Goal: Task Accomplishment & Management: Manage account settings

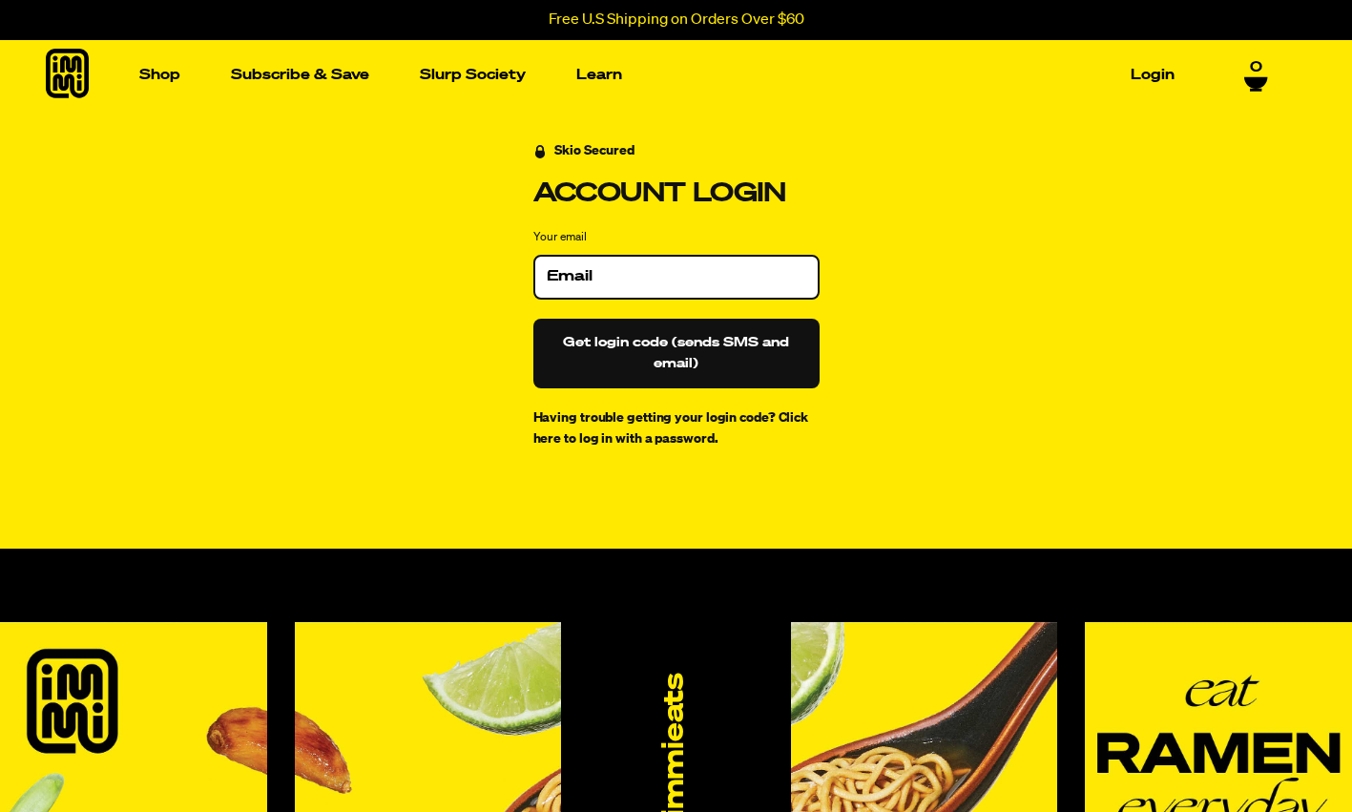
click at [594, 272] on input "Your email" at bounding box center [676, 276] width 259 height 19
type input "[EMAIL_ADDRESS][DOMAIN_NAME]"
click at [659, 350] on button "Get login code (sends SMS and email)" at bounding box center [676, 354] width 286 height 70
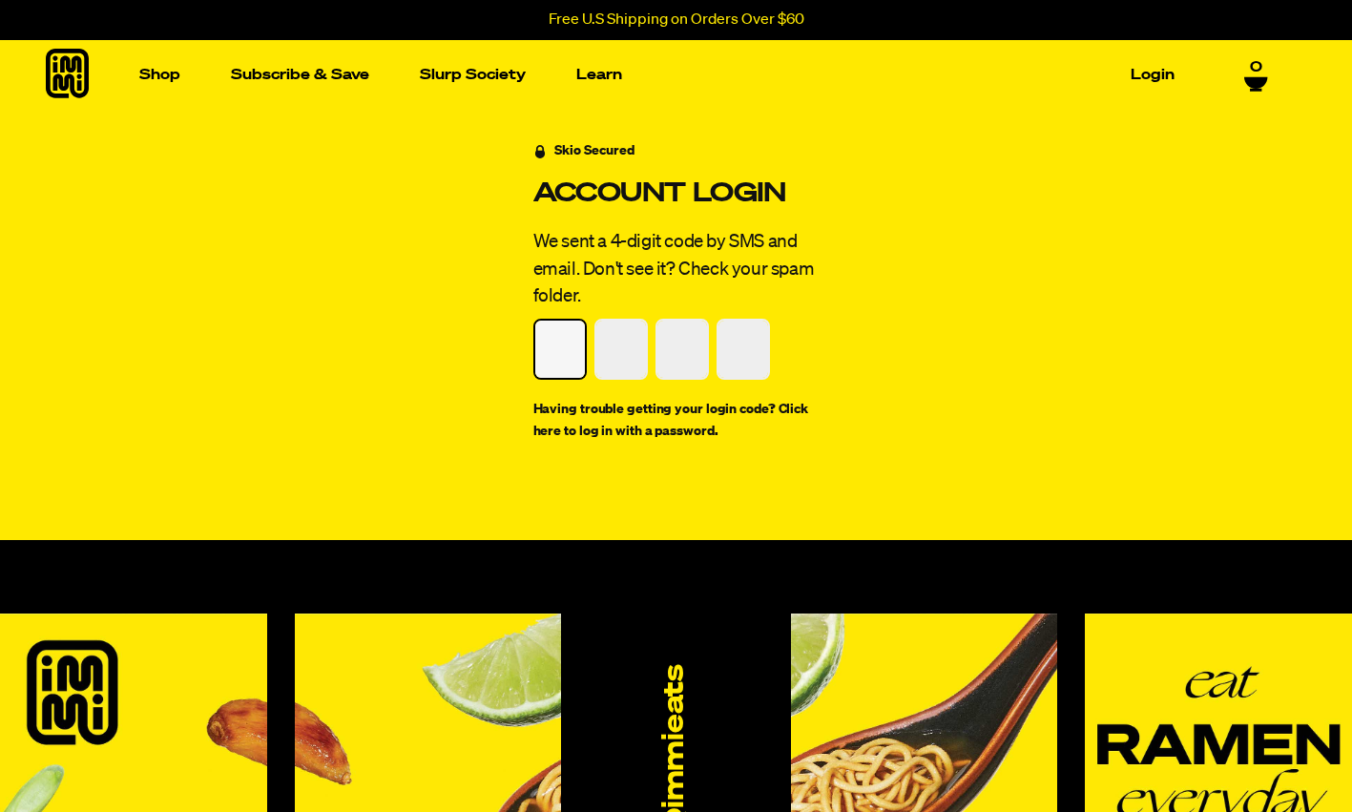
type input "7"
type input "8"
type input "1"
type input "8"
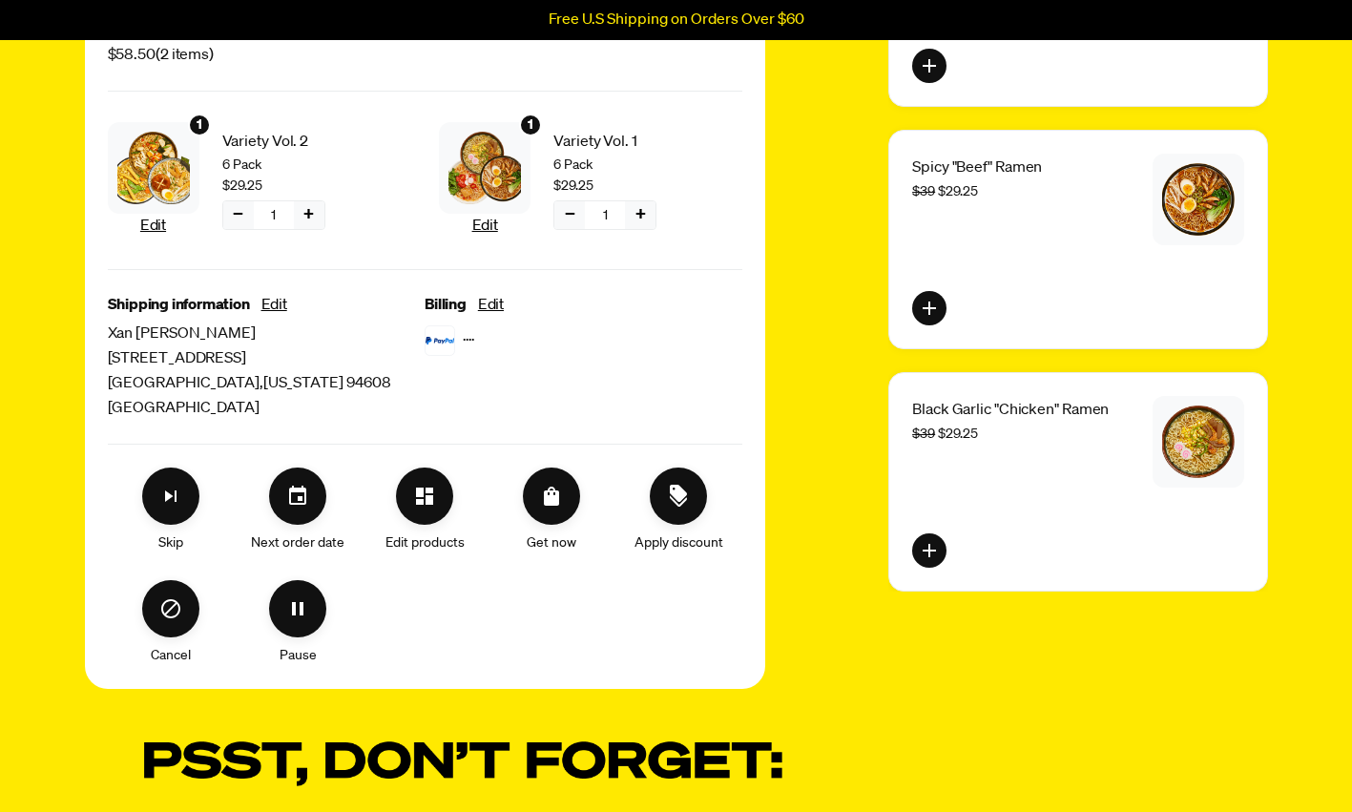
scroll to position [354, 0]
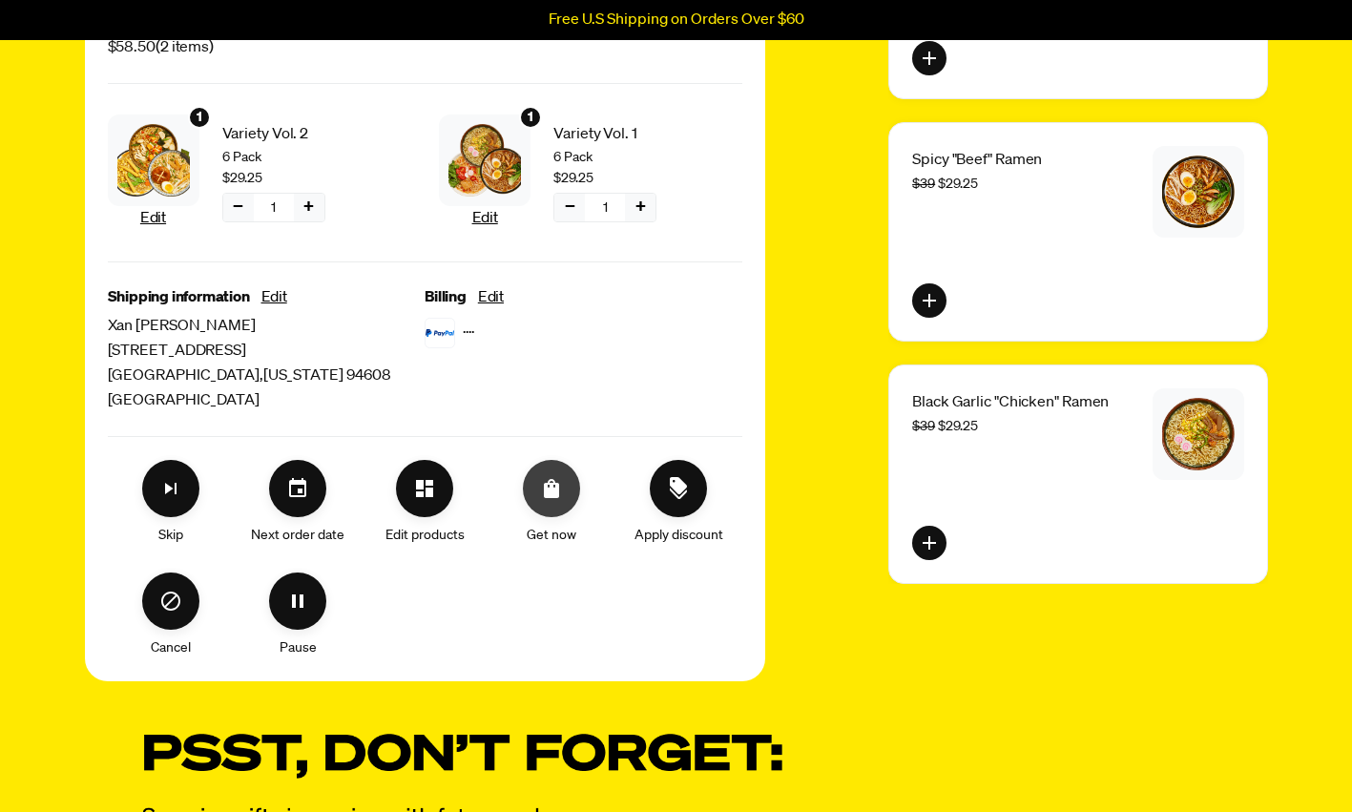
click at [554, 507] on button "Order Now" at bounding box center [551, 488] width 57 height 57
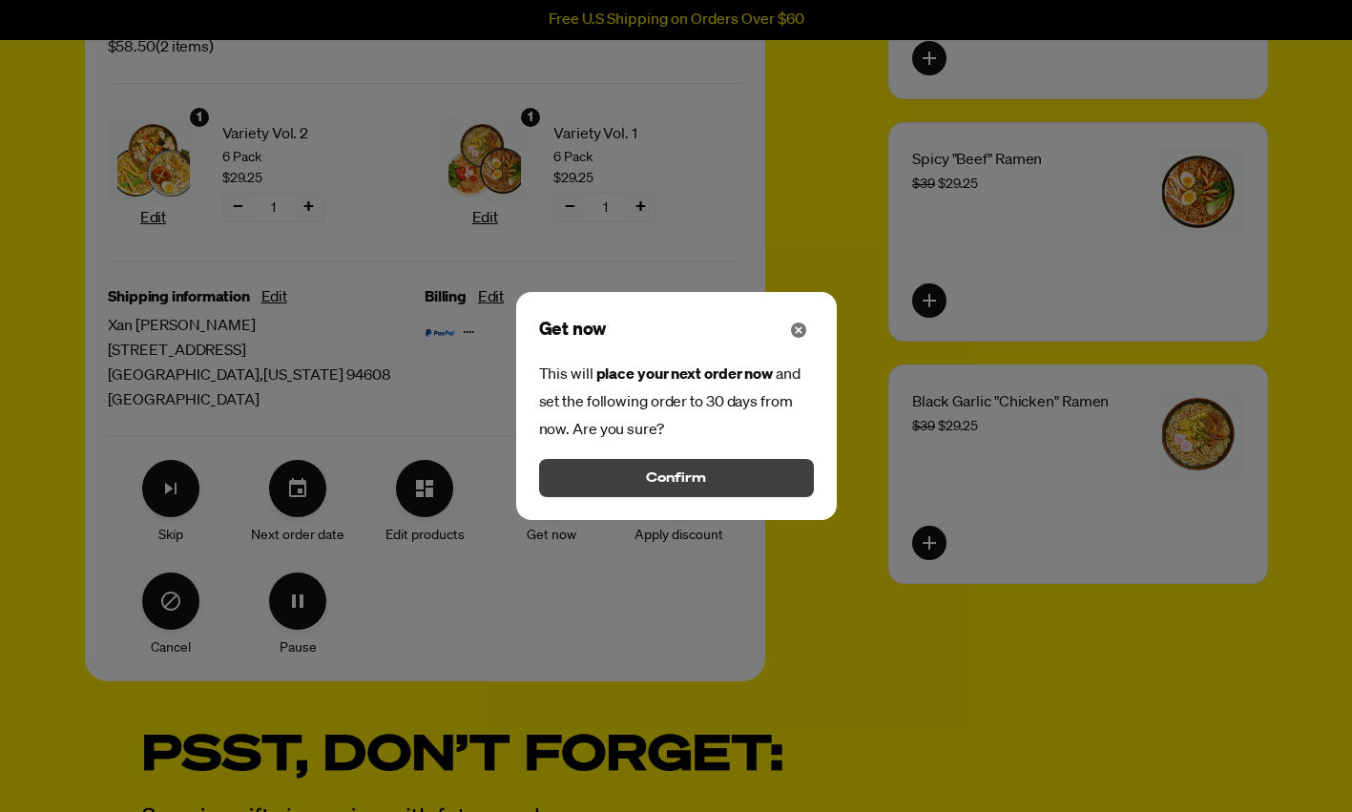
click at [669, 483] on span "Confirm" at bounding box center [675, 477] width 59 height 21
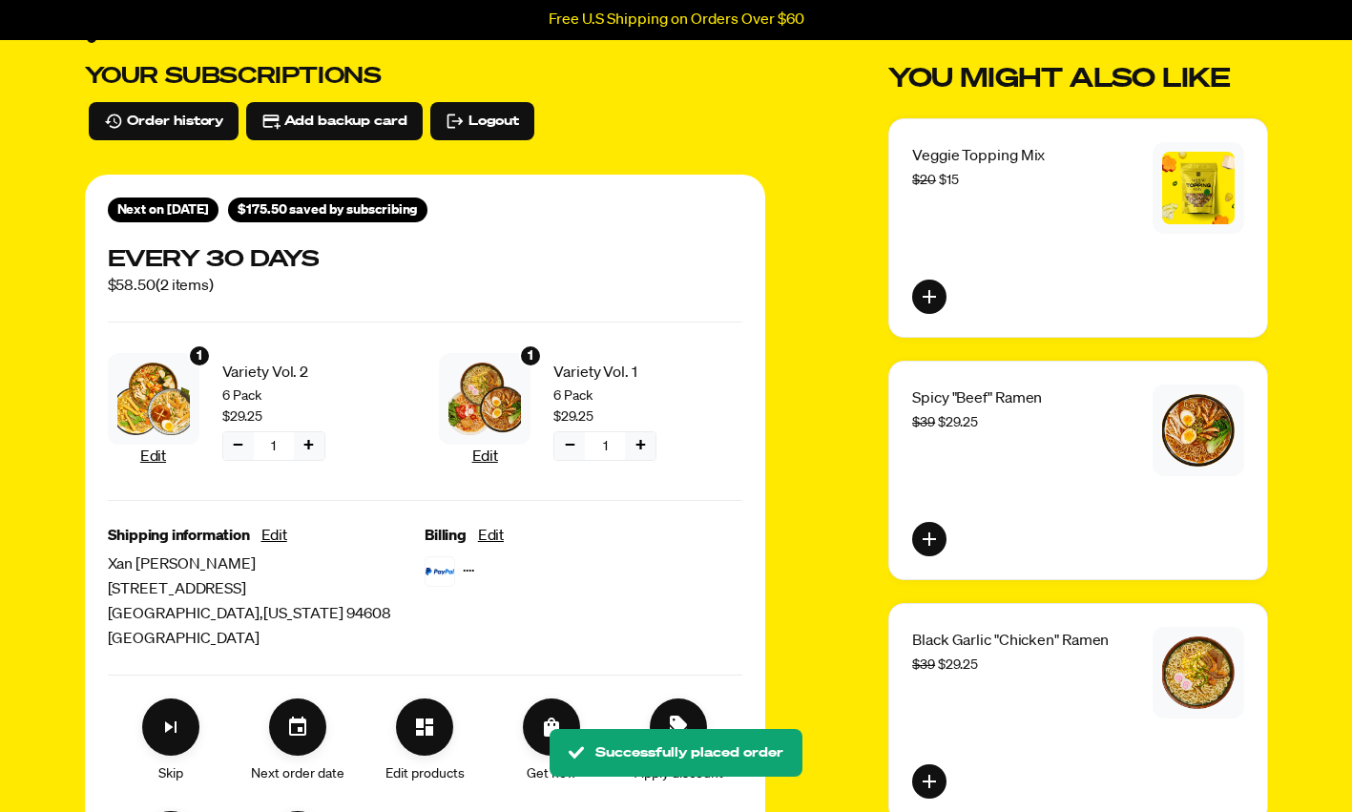
scroll to position [0, 0]
